Goal: Information Seeking & Learning: Learn about a topic

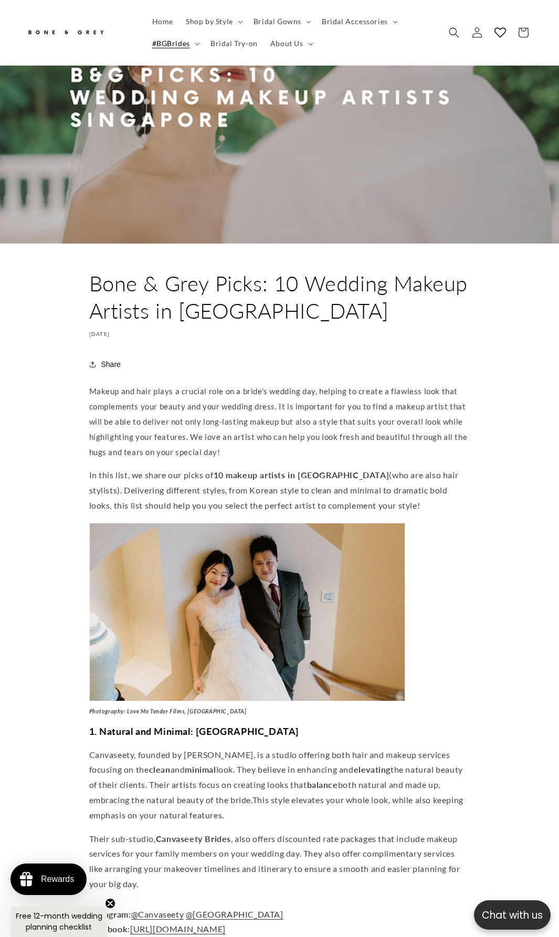
scroll to position [472, 0]
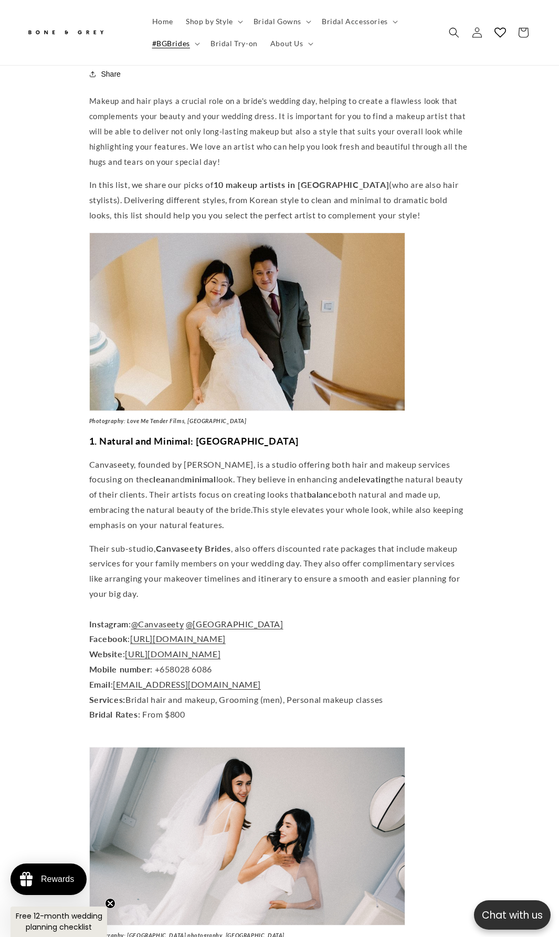
drag, startPoint x: 381, startPoint y: 557, endPoint x: 390, endPoint y: 557, distance: 8.4
click at [388, 557] on span "Their sub-studio, Canvaseety Brides , also offers discounted rate packages that…" at bounding box center [274, 570] width 371 height 55
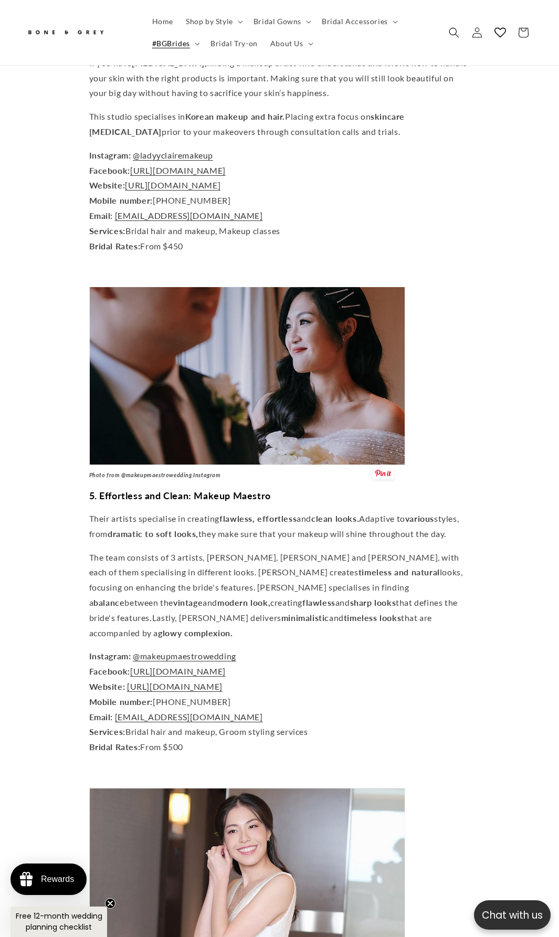
scroll to position [2519, 0]
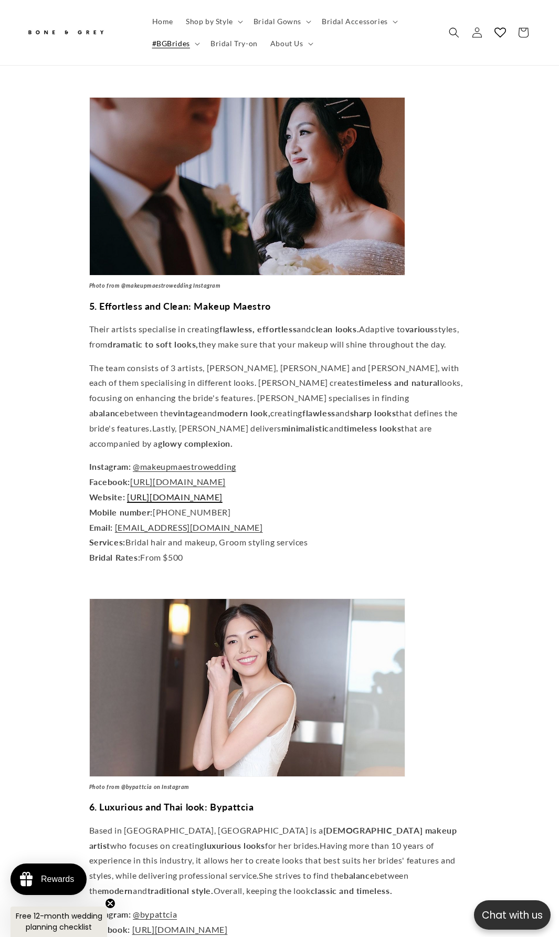
click at [217, 492] on span "[URL][DOMAIN_NAME]" at bounding box center [175, 497] width 96 height 10
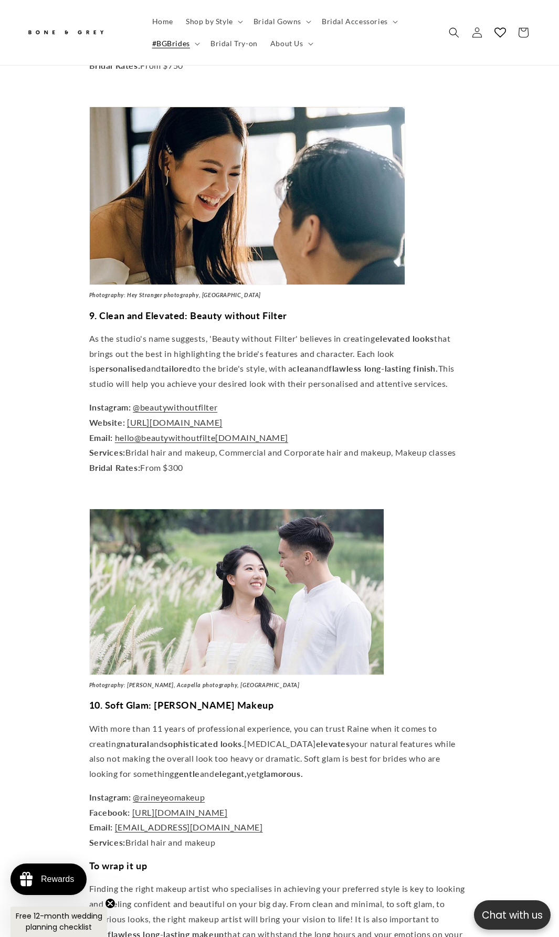
scroll to position [4408, 0]
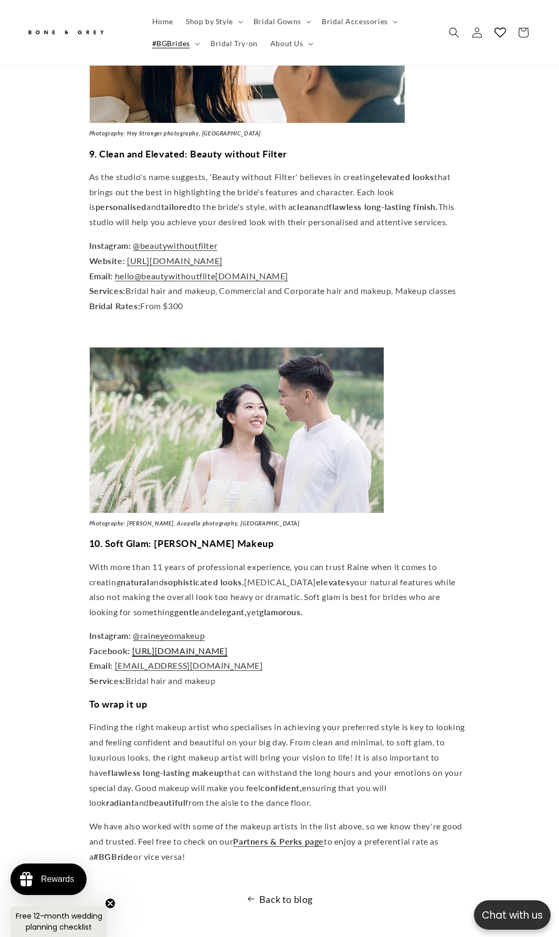
drag, startPoint x: 287, startPoint y: 632, endPoint x: 299, endPoint y: 635, distance: 12.9
click at [228, 645] on link "[URL][DOMAIN_NAME]" at bounding box center [180, 650] width 96 height 10
click at [311, 638] on p "Instagram: @raineyeomakeup Facebook: [URL][DOMAIN_NAME] Email: [EMAIL_ADDRESS][…" at bounding box center [279, 658] width 381 height 60
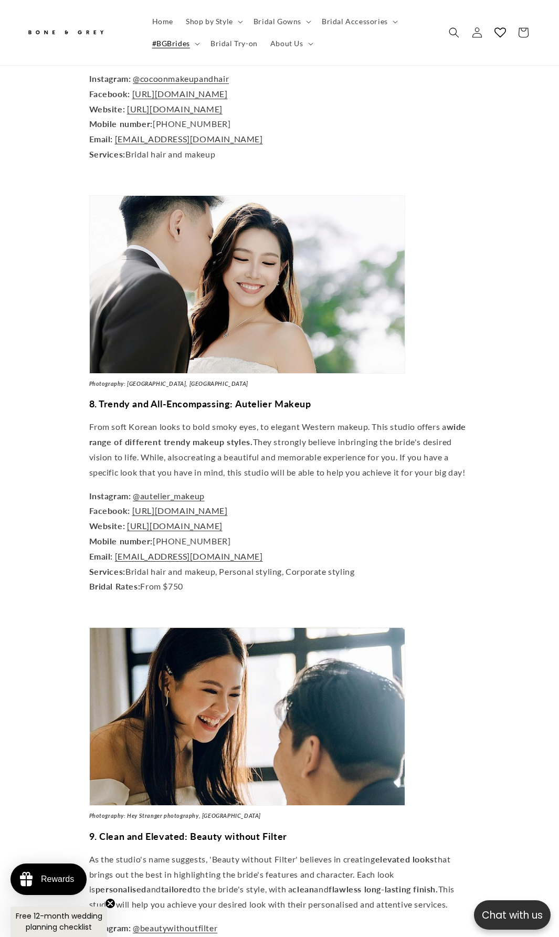
scroll to position [0, 176]
click at [222, 521] on link "[URL][DOMAIN_NAME]" at bounding box center [175, 526] width 96 height 10
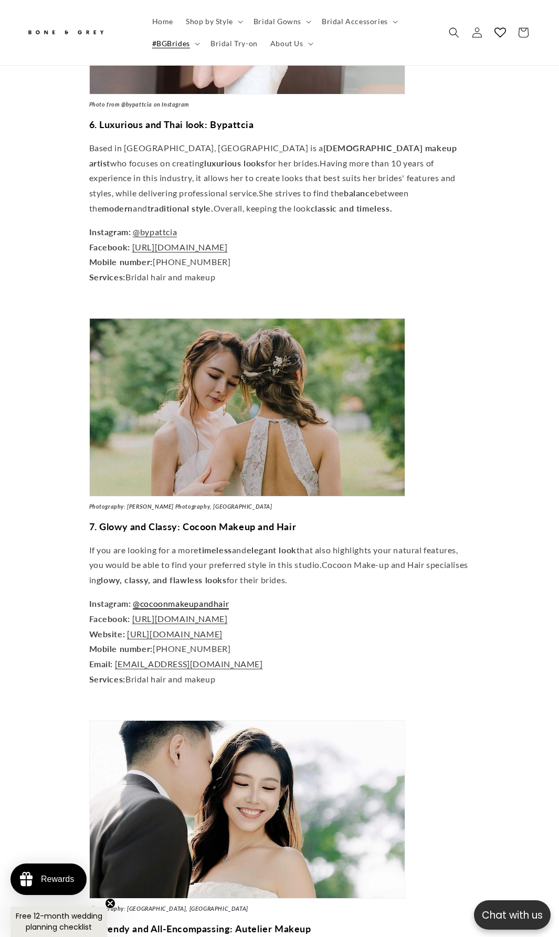
scroll to position [0, 0]
click at [217, 629] on link "[URL][DOMAIN_NAME]" at bounding box center [175, 634] width 96 height 10
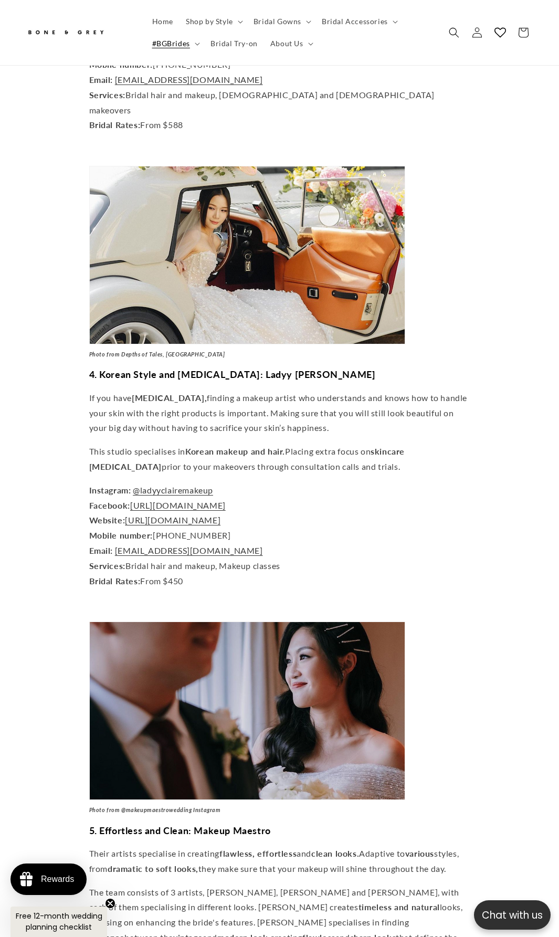
scroll to position [1994, 0]
click at [220, 515] on span "[URL][DOMAIN_NAME]" at bounding box center [173, 520] width 96 height 10
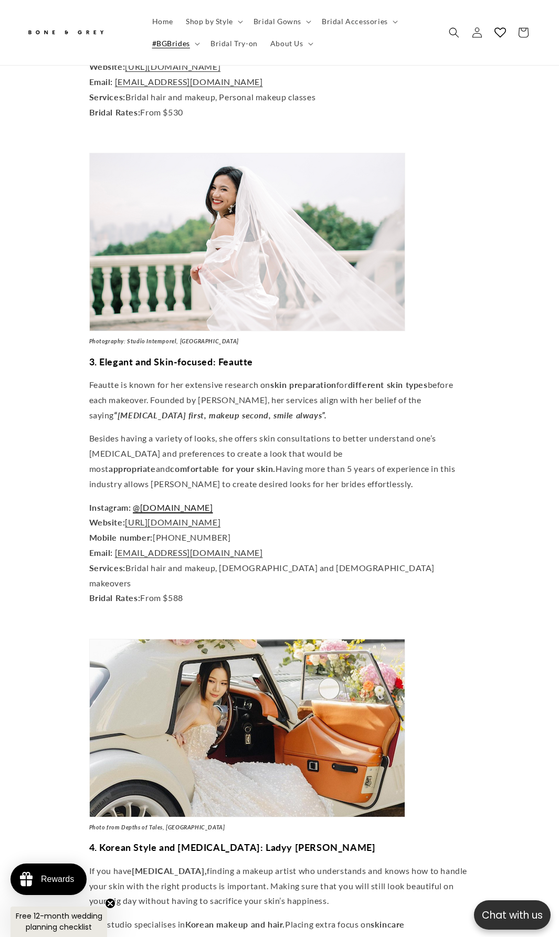
scroll to position [0, 353]
click at [198, 517] on span "[URL][DOMAIN_NAME]" at bounding box center [173, 522] width 96 height 10
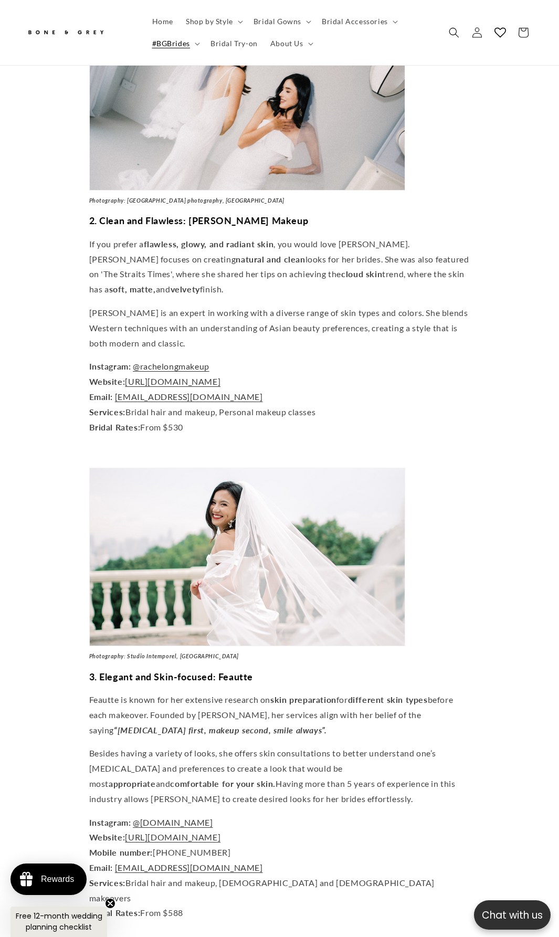
scroll to position [0, 176]
click at [213, 376] on span "[URL][DOMAIN_NAME]" at bounding box center [173, 381] width 96 height 10
